Goal: Find specific page/section: Find specific page/section

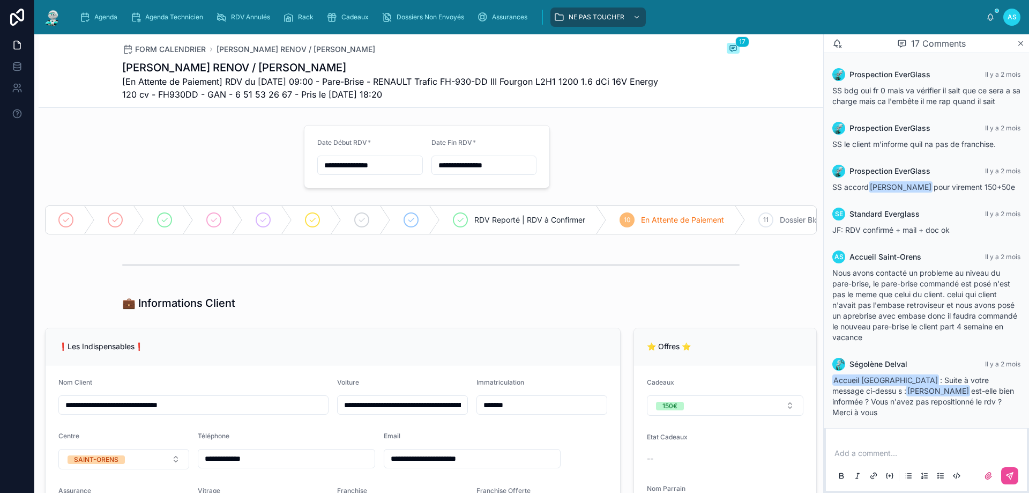
scroll to position [974, 0]
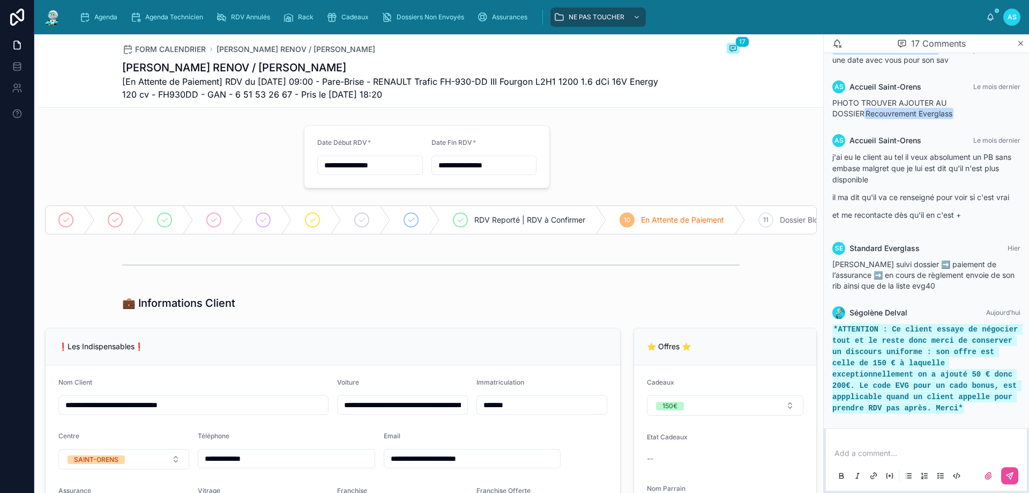
click at [895, 451] on p at bounding box center [929, 453] width 188 height 11
click at [894, 449] on p at bounding box center [929, 453] width 188 height 11
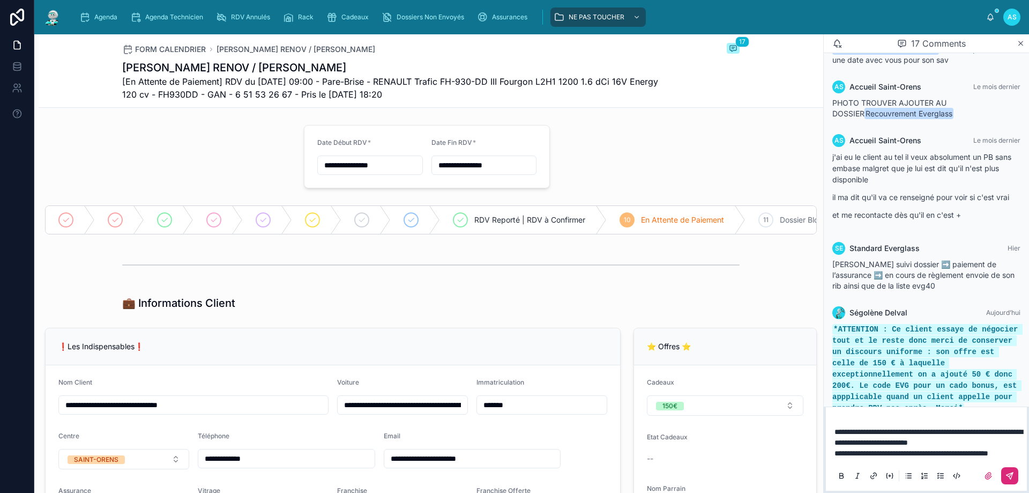
click at [1011, 477] on icon at bounding box center [1010, 475] width 9 height 9
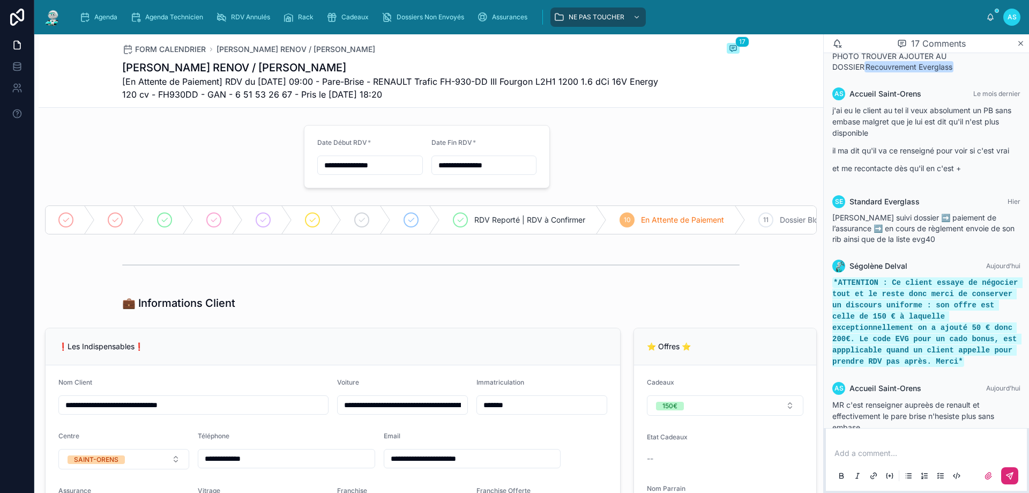
scroll to position [1075, 0]
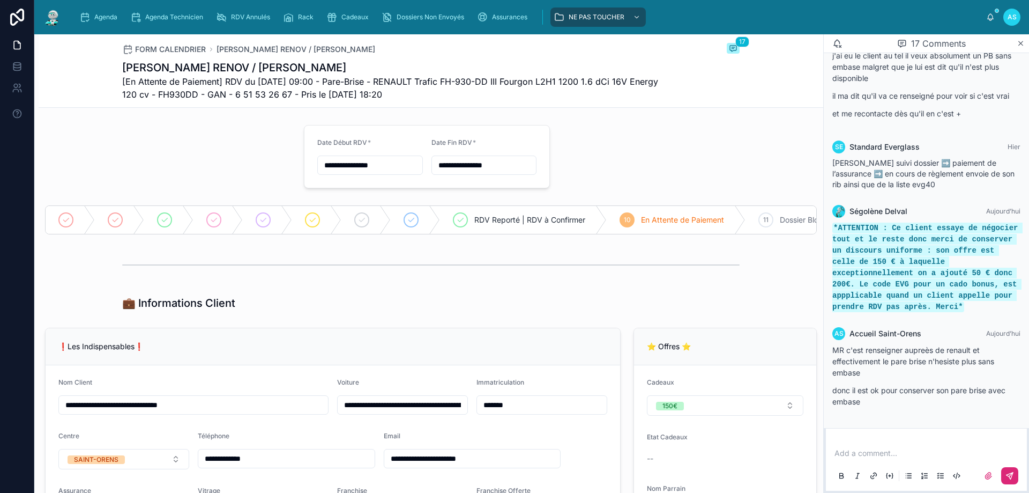
drag, startPoint x: 469, startPoint y: 41, endPoint x: 149, endPoint y: 33, distance: 320.2
click at [469, 34] on div "**********" at bounding box center [531, 246] width 995 height 493
click at [97, 12] on div "Agenda" at bounding box center [100, 17] width 42 height 17
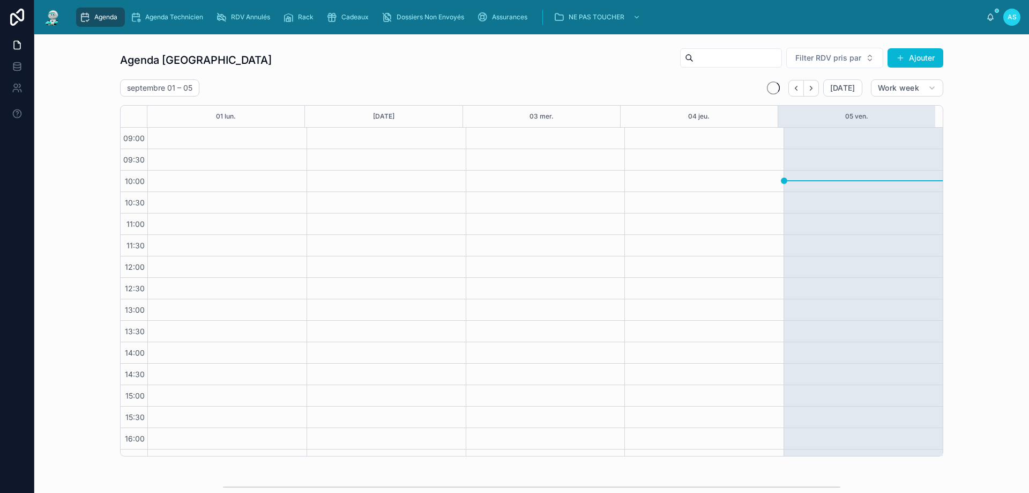
scroll to position [58, 0]
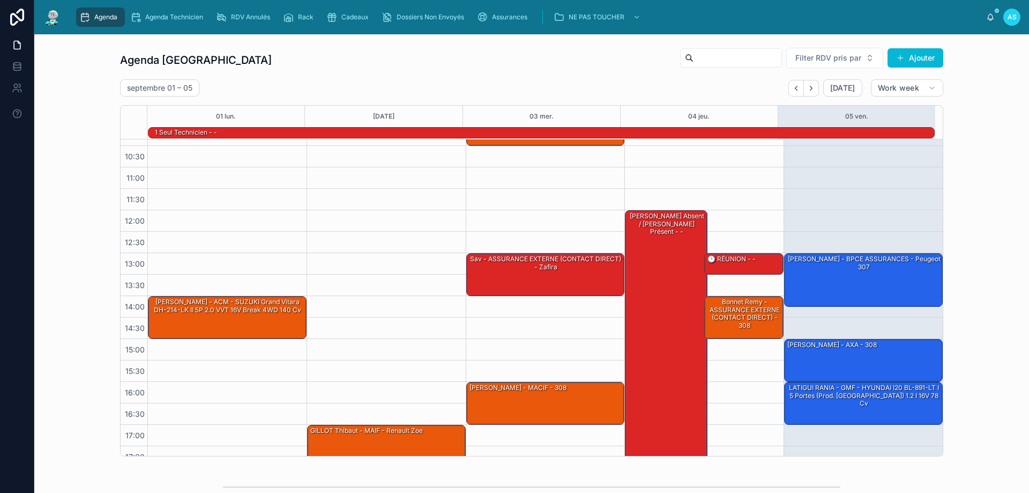
click at [68, 300] on div "Agenda Saint-Orens Filter RDV pris par Ajouter septembre 01 – 05 Today Work wee…" at bounding box center [532, 252] width 978 height 418
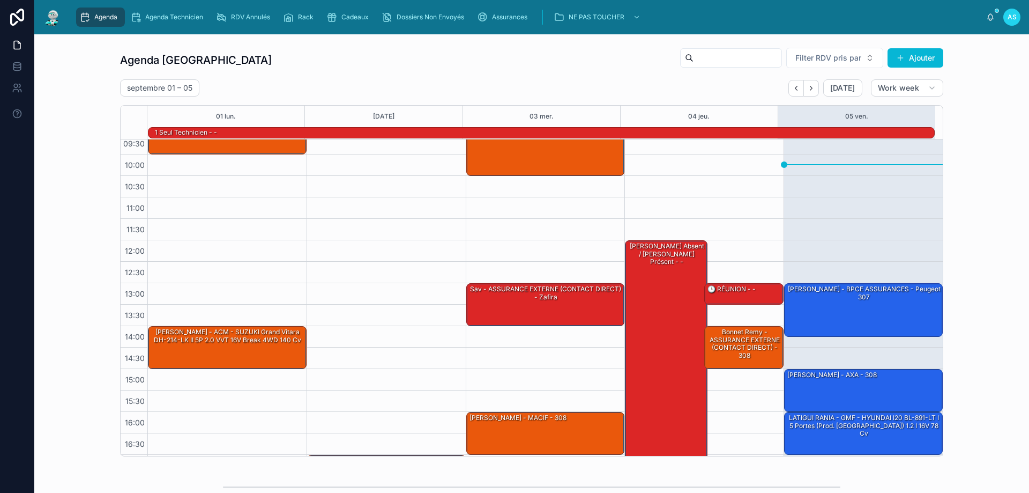
scroll to position [54, 0]
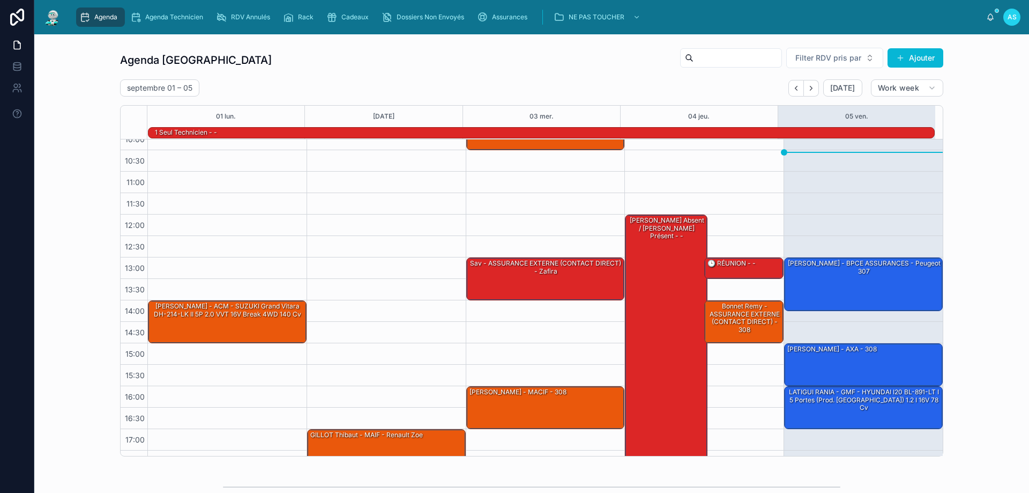
drag, startPoint x: 528, startPoint y: 77, endPoint x: 511, endPoint y: 79, distance: 16.8
click at [527, 77] on div "Agenda Saint-Orens Filter RDV pris par Ajouter septembre 01 – 05 Today Work wee…" at bounding box center [531, 251] width 823 height 409
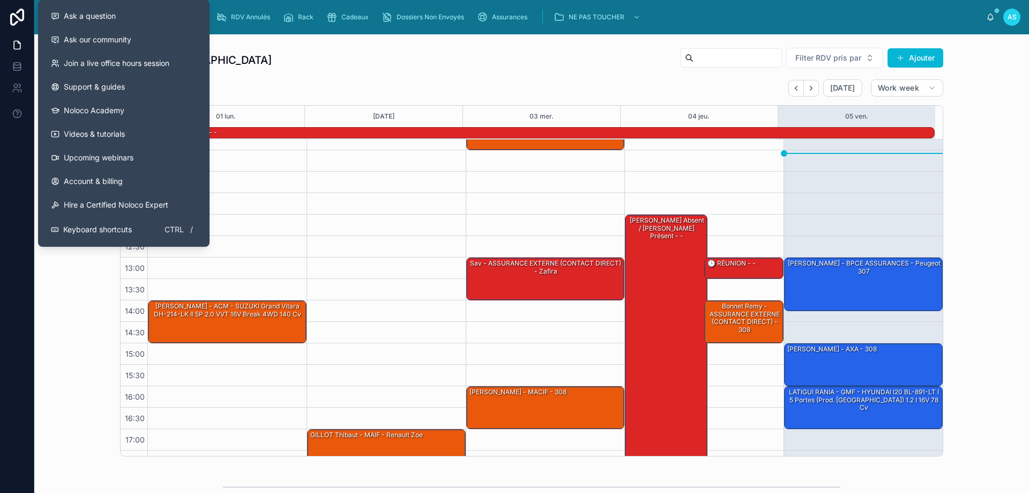
click at [90, 272] on div "Agenda Saint-Orens Filter RDV pris par Ajouter septembre 01 – 05 Today Work wee…" at bounding box center [532, 252] width 978 height 418
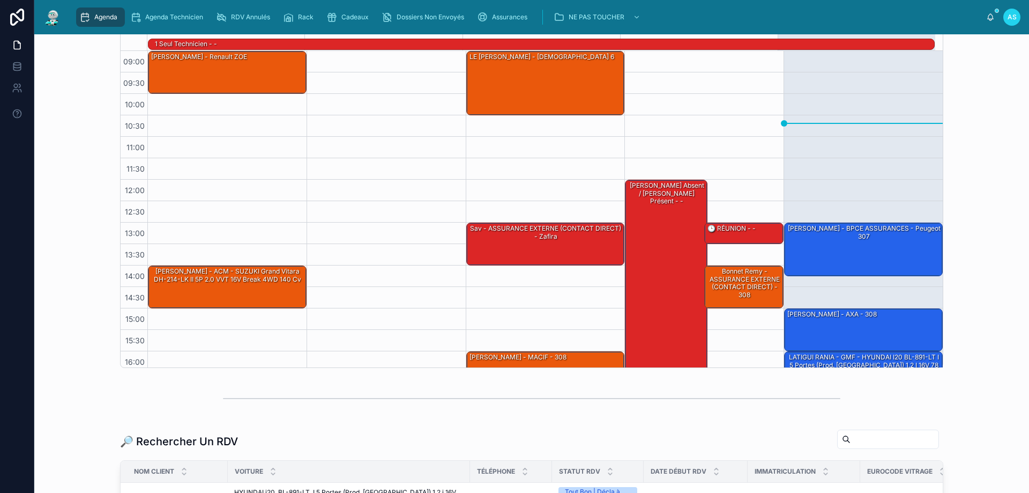
scroll to position [107, 0]
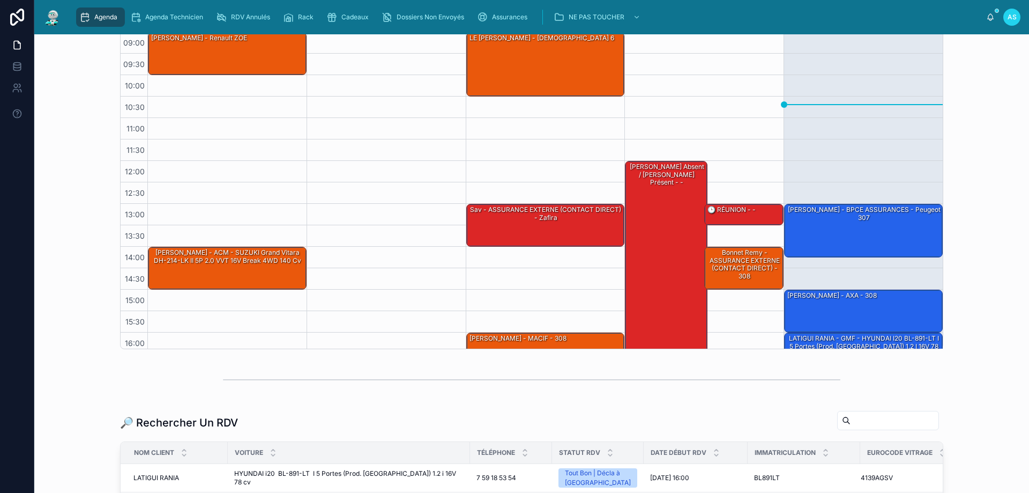
click at [851, 419] on input "text" at bounding box center [895, 420] width 88 height 15
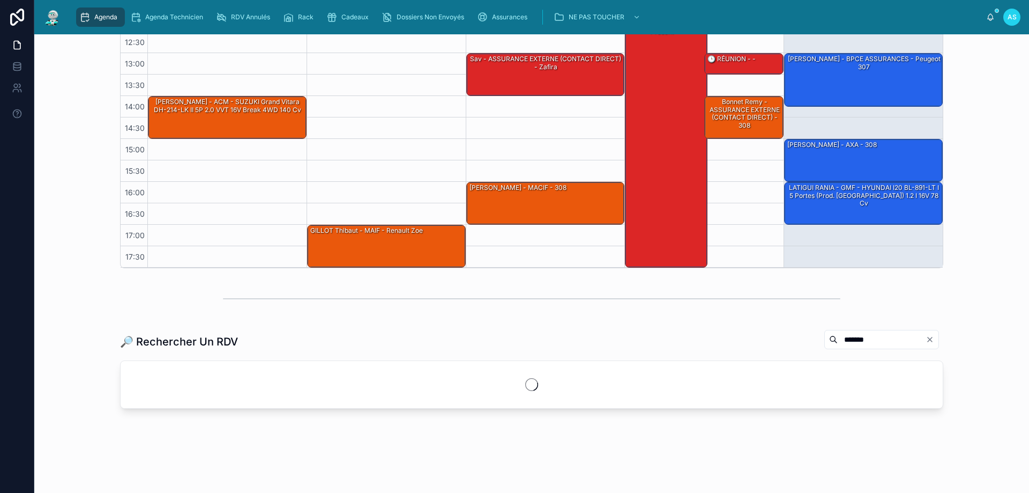
scroll to position [194, 0]
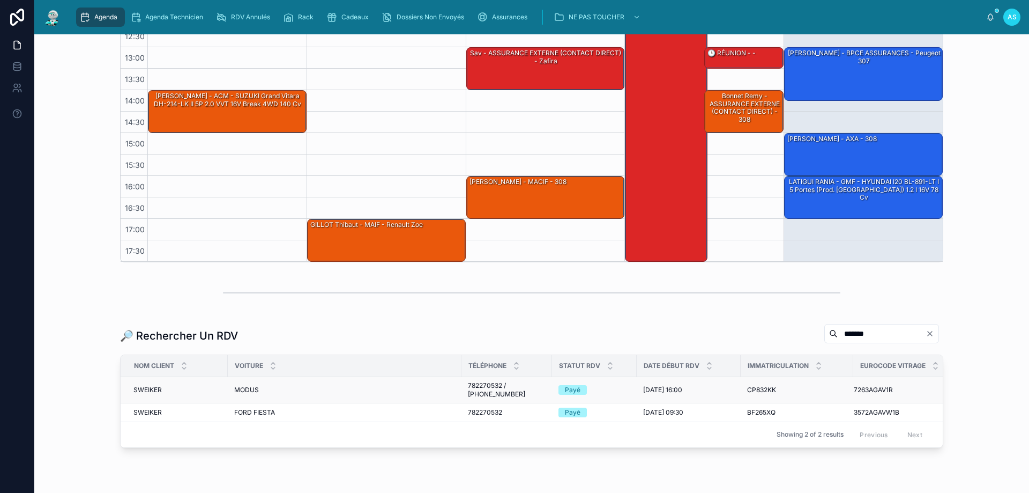
type input "*******"
click at [281, 390] on div "MODUS MODUS" at bounding box center [344, 389] width 221 height 9
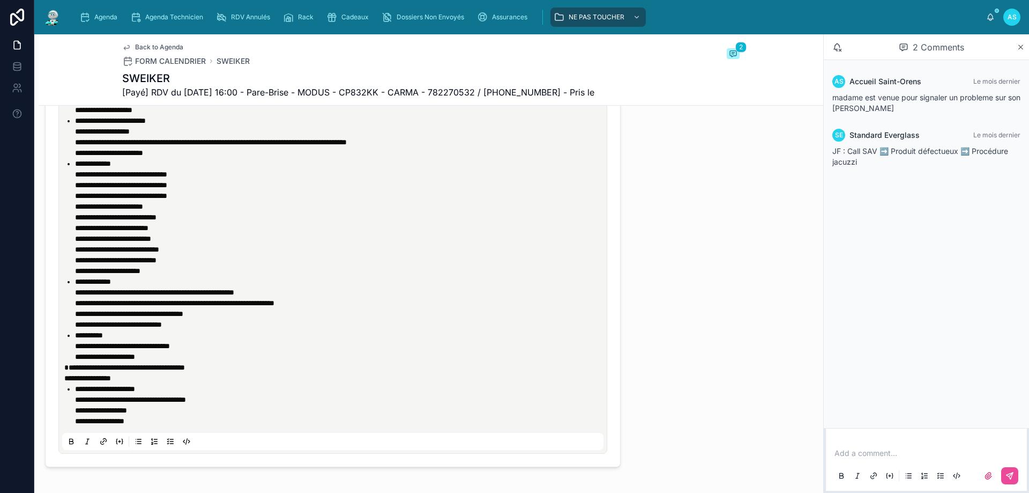
scroll to position [660, 0]
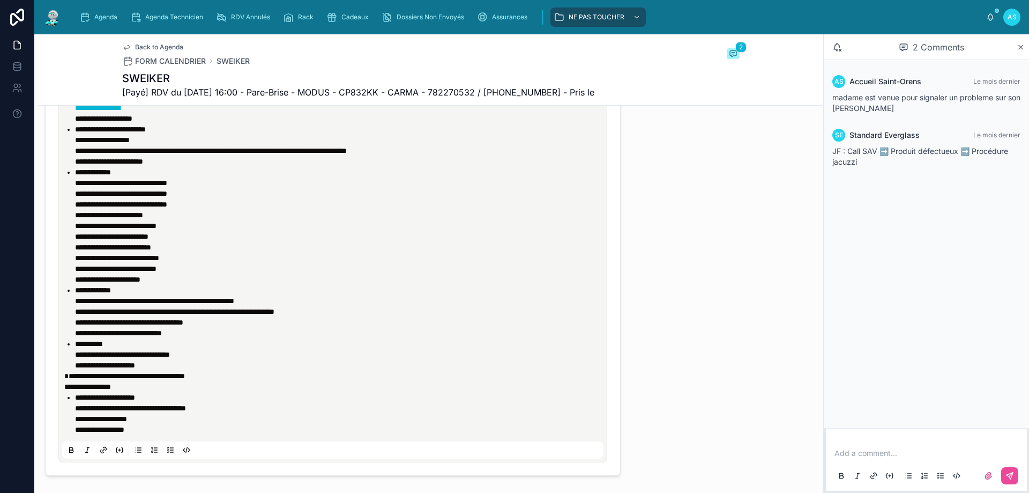
click at [843, 452] on p at bounding box center [929, 453] width 188 height 11
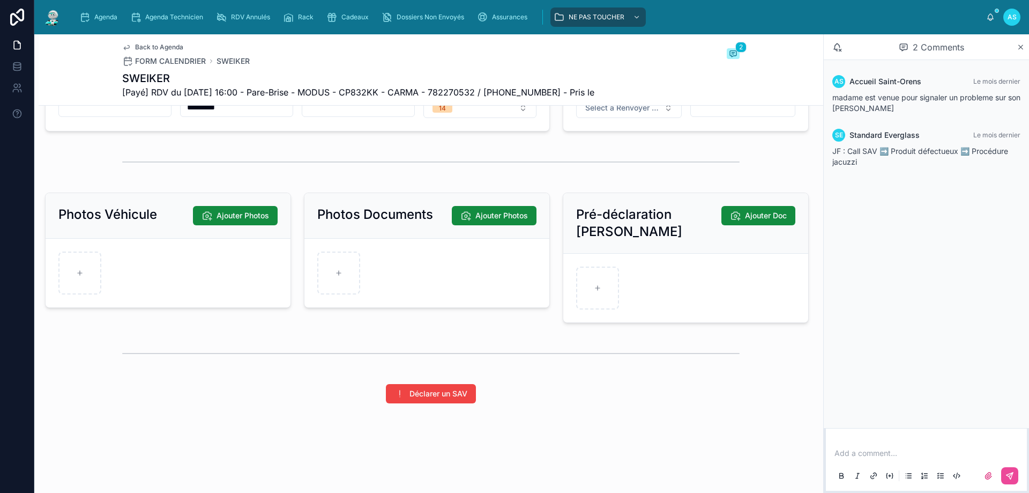
scroll to position [1840, 0]
click at [1013, 471] on icon at bounding box center [1010, 475] width 9 height 9
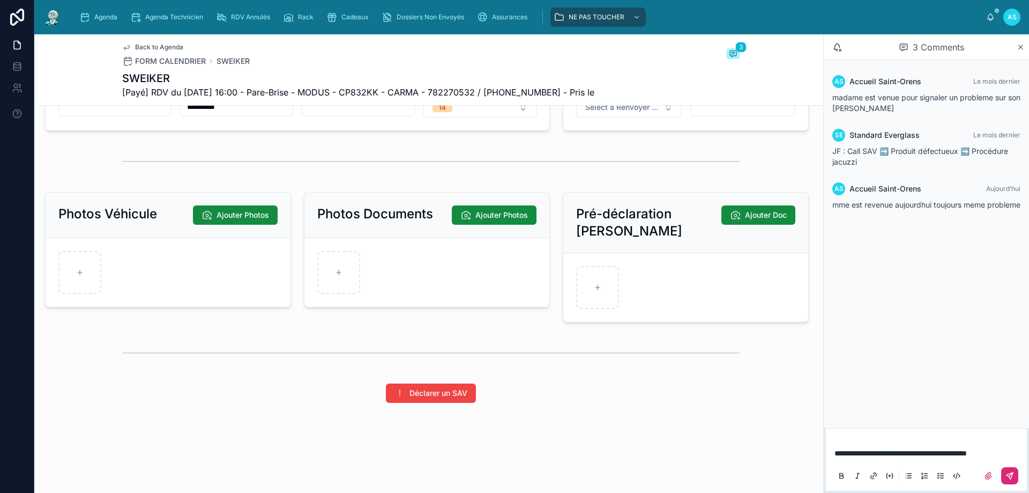
click at [1011, 476] on icon at bounding box center [1010, 475] width 9 height 9
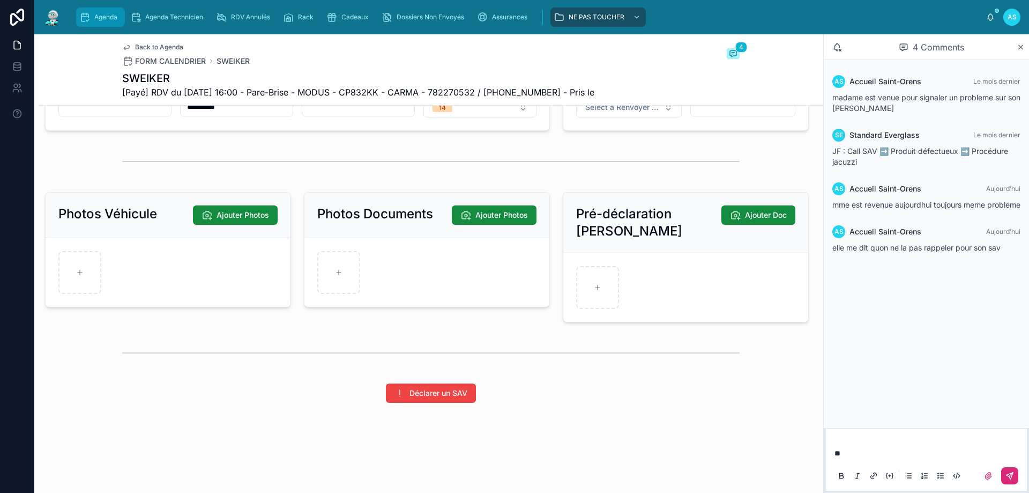
click at [100, 19] on span "Agenda" at bounding box center [105, 17] width 23 height 9
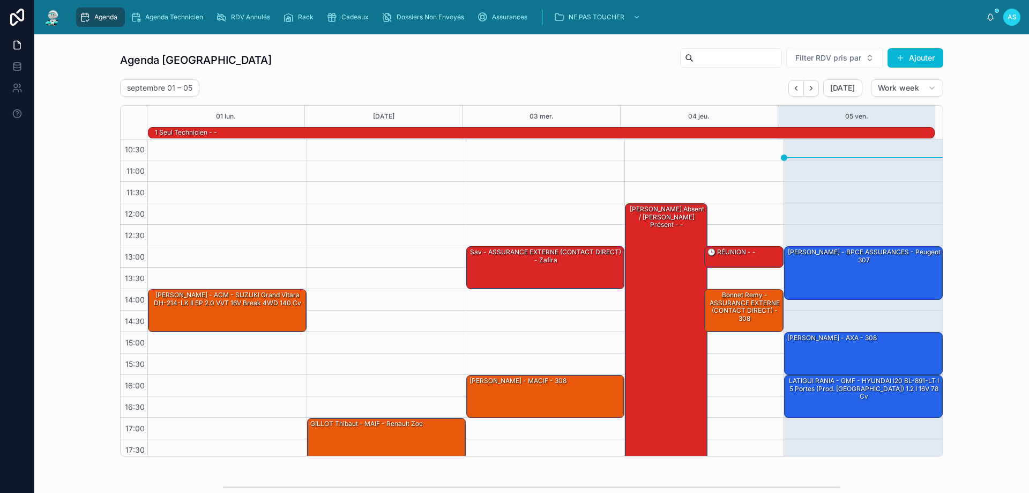
scroll to position [70, 0]
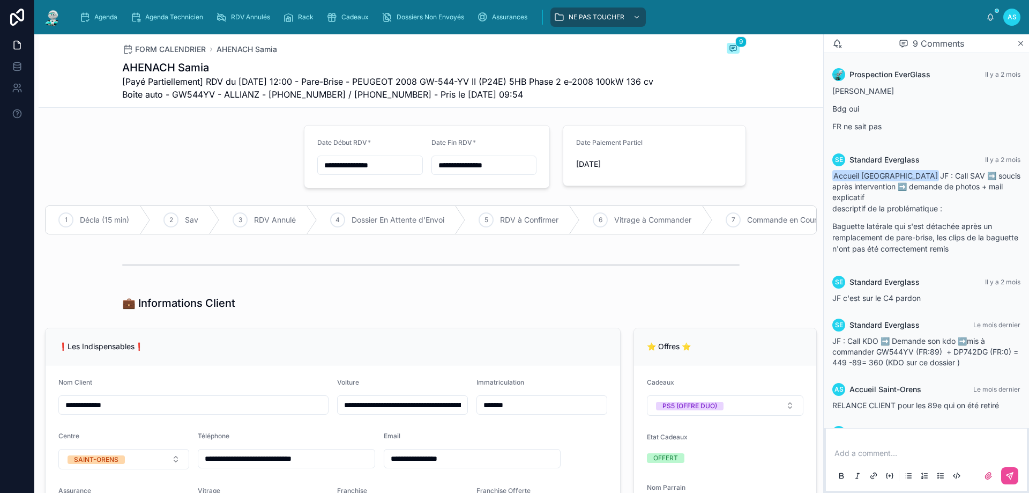
scroll to position [219, 0]
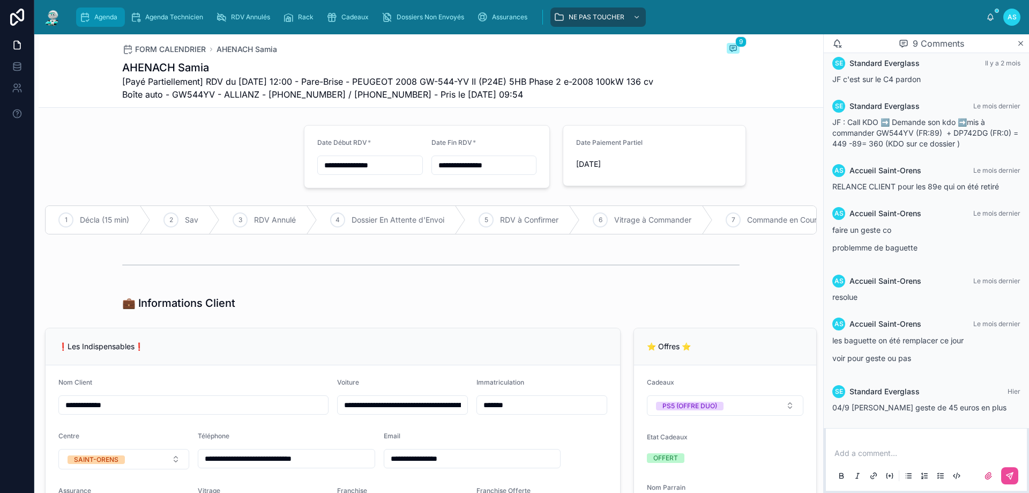
click at [101, 16] on span "Agenda" at bounding box center [105, 17] width 23 height 9
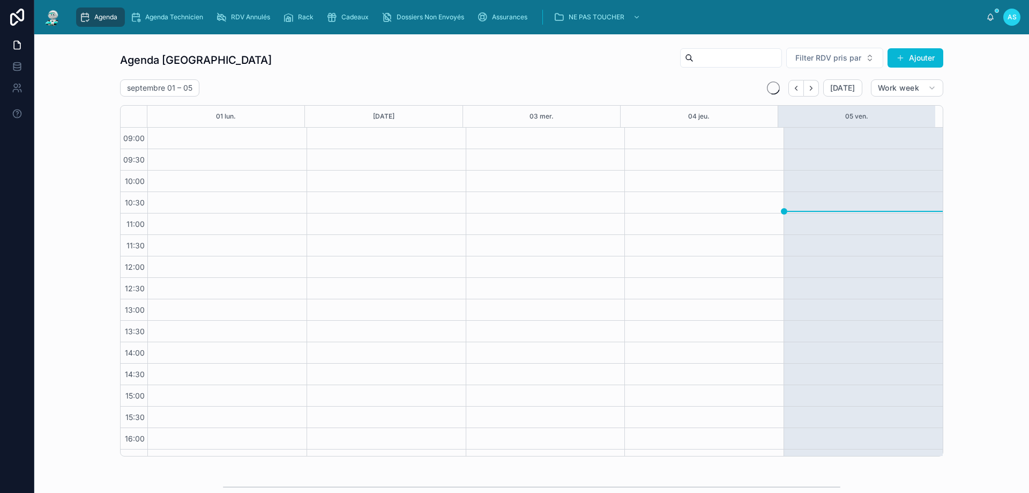
scroll to position [58, 0]
